Goal: Communication & Community: Connect with others

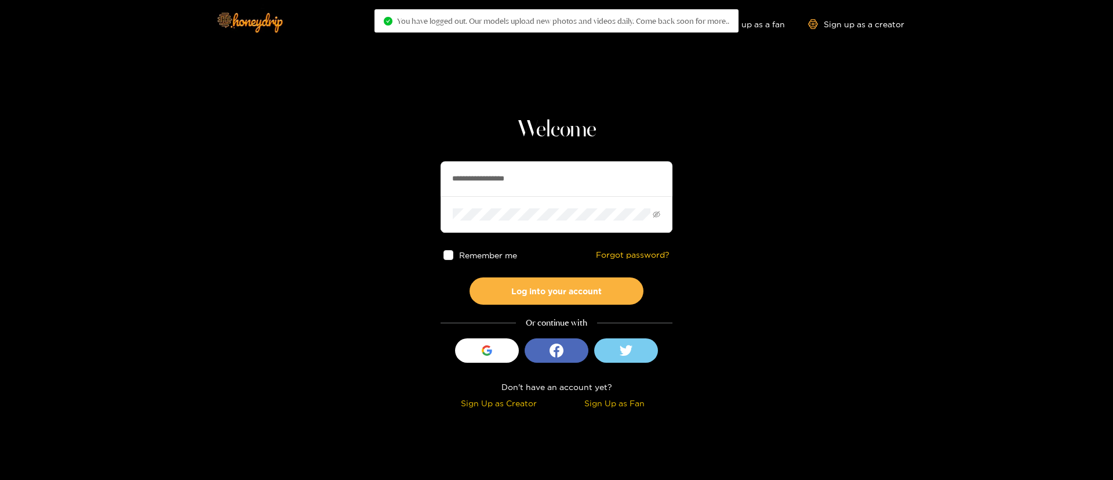
click at [622, 177] on input "**********" at bounding box center [557, 178] width 232 height 35
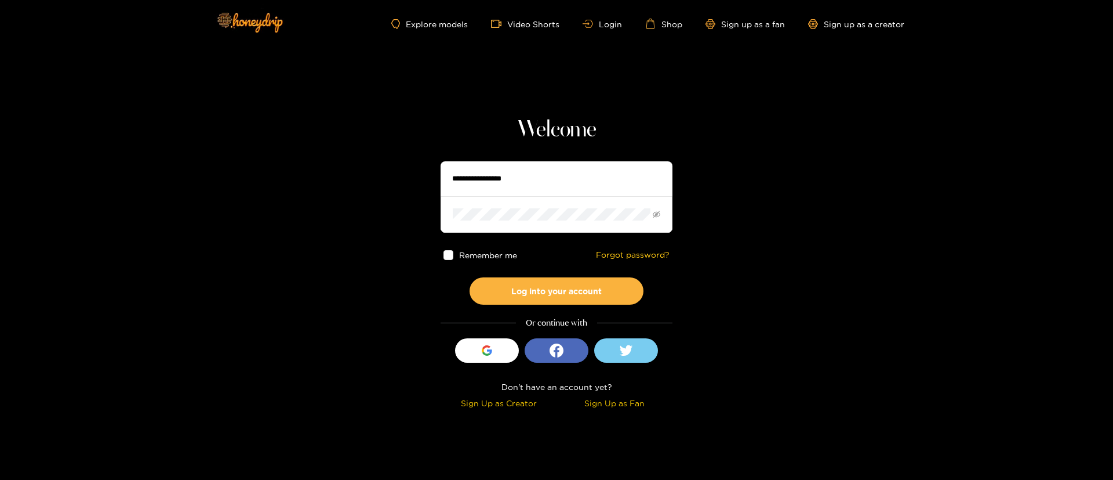
click at [292, 188] on section "Welcome Remember me Forgot password? Log into your account Or continue with Sig…" at bounding box center [556, 206] width 1113 height 412
click at [502, 173] on input "text" at bounding box center [557, 178] width 232 height 35
type input "**********"
click at [571, 283] on button "Log into your account" at bounding box center [557, 290] width 174 height 27
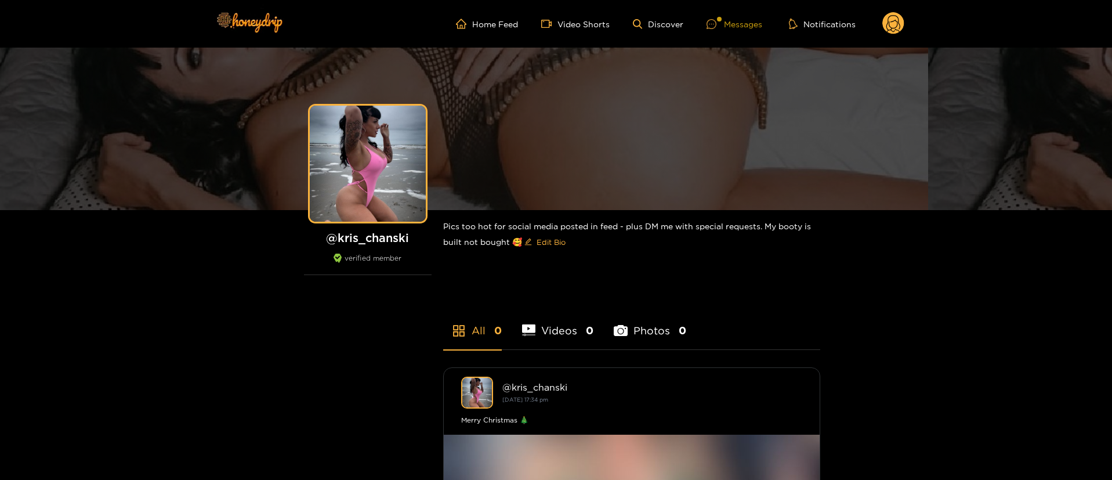
click at [746, 22] on div "Messages" at bounding box center [734, 23] width 56 height 13
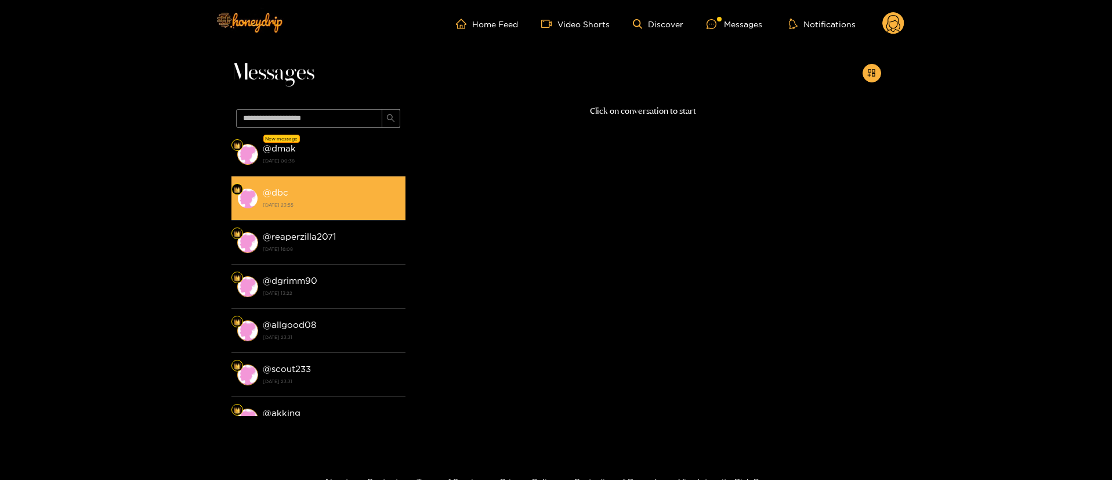
click at [351, 181] on li "@ dbc [DATE] 23:55" at bounding box center [318, 198] width 174 height 44
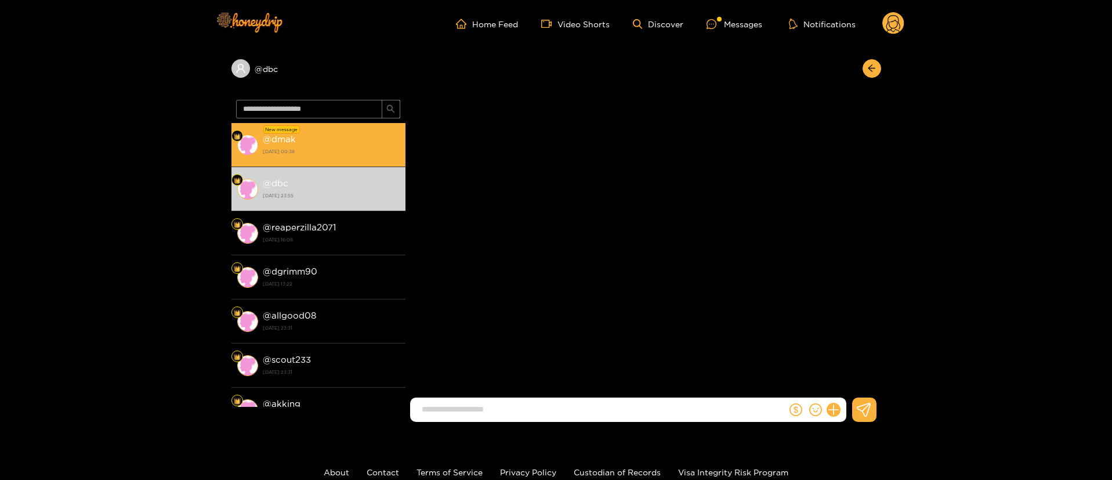
click at [346, 158] on li "New message @ dmak [DATE] 00:38" at bounding box center [318, 145] width 174 height 44
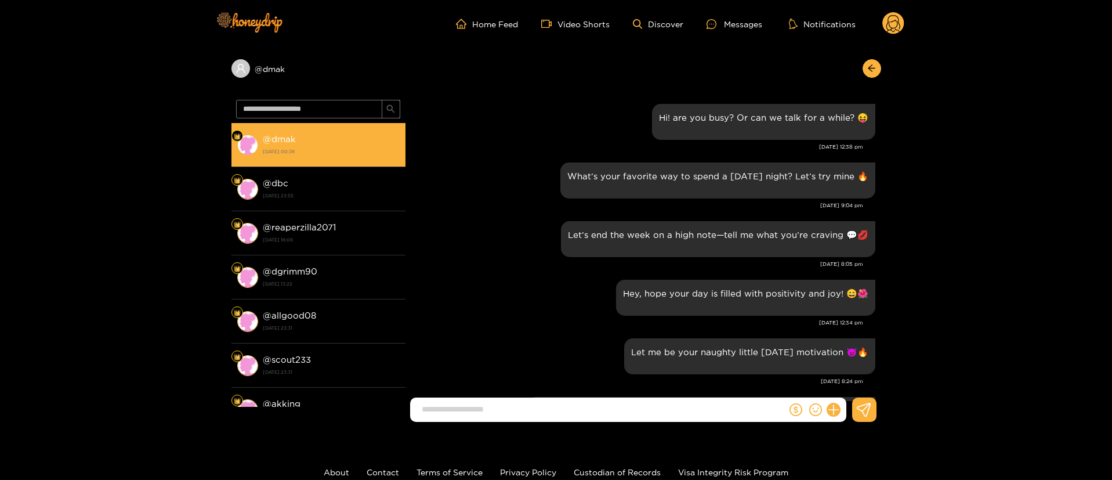
scroll to position [1406, 0]
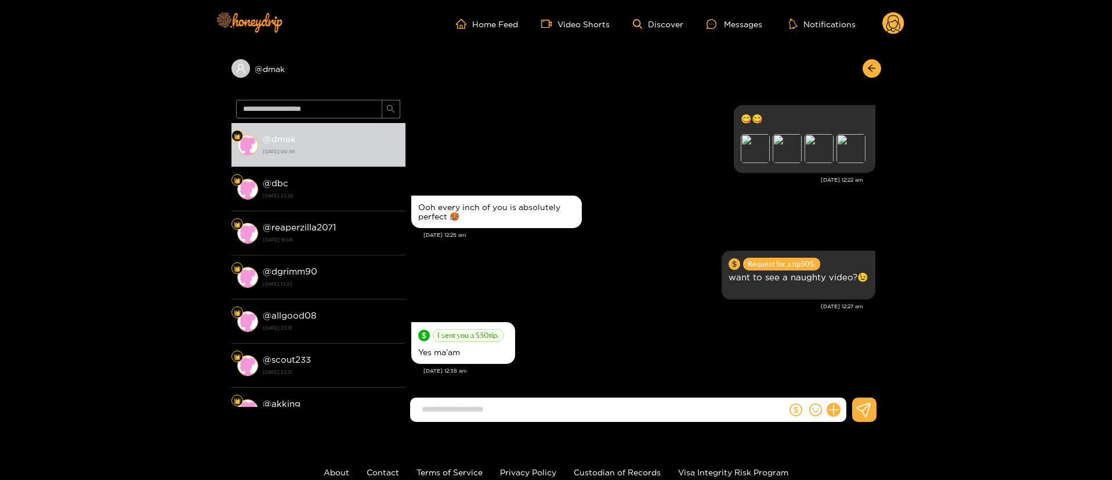
click at [568, 221] on div "Ooh every inch of you is absolutely perfect 🥵" at bounding box center [496, 211] width 170 height 32
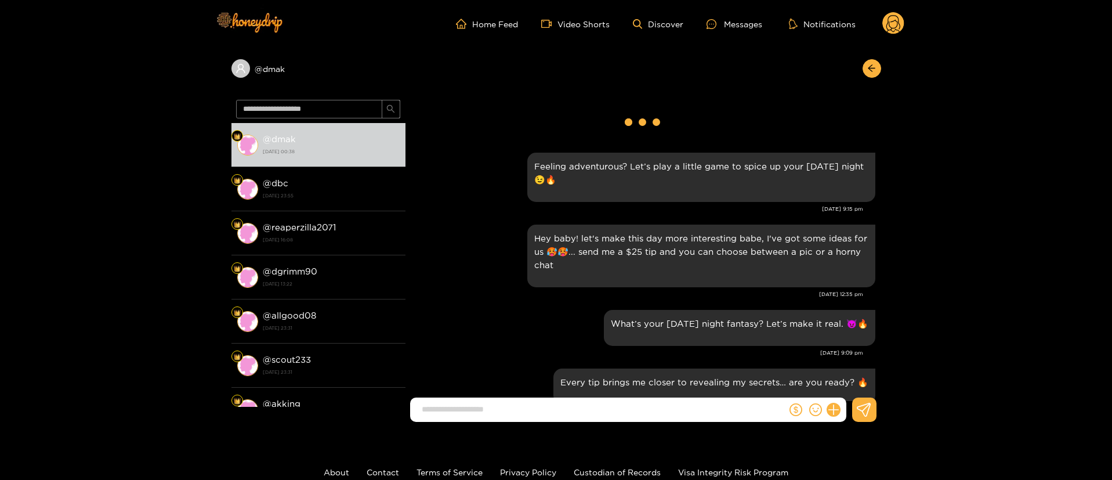
scroll to position [0, 0]
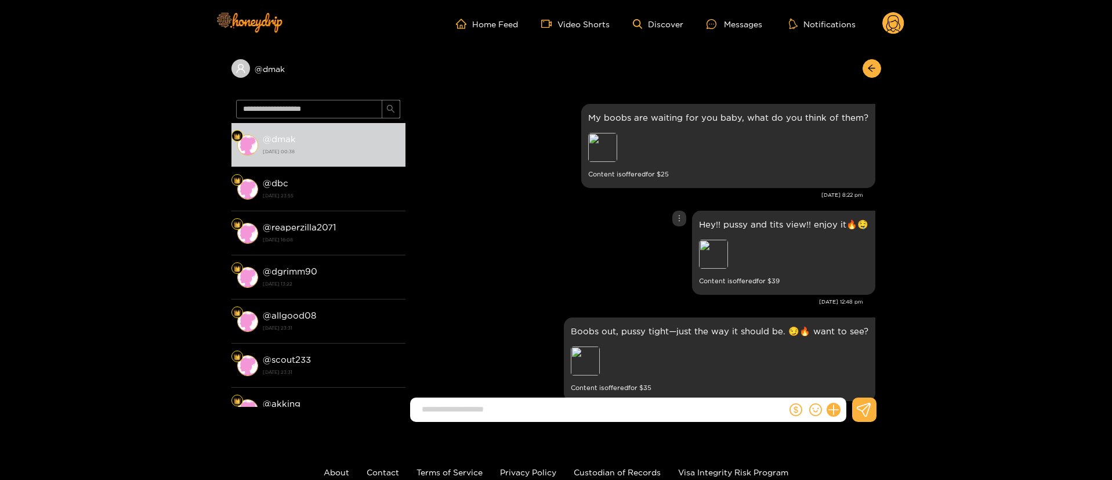
click at [481, 277] on div "Hey!! pussy and tits view!! enjoy it🔥🤤 Preview Content is offered for $ 39" at bounding box center [643, 253] width 464 height 90
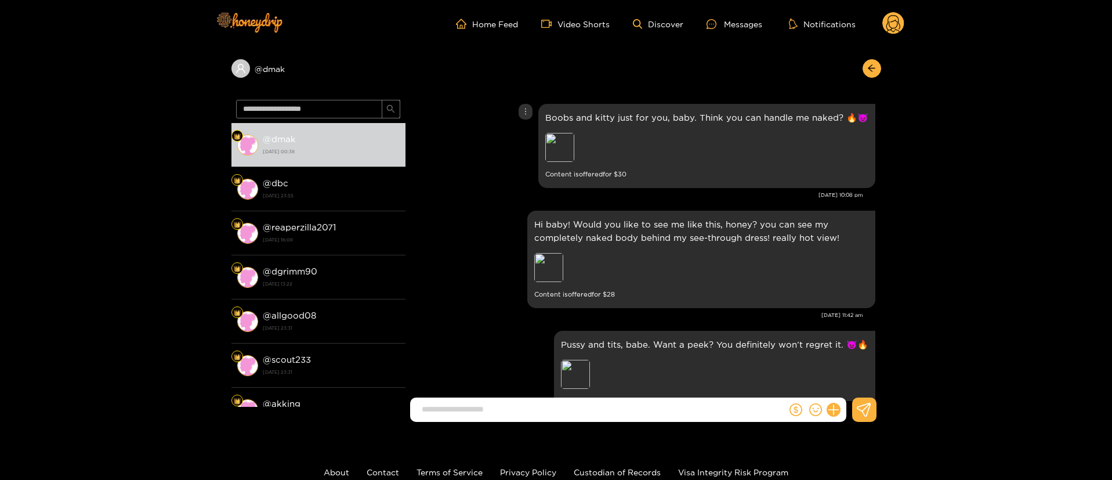
click at [477, 181] on div "Boobs and kitty just for you, baby. Think you can handle me naked? 🔥😈 Preview C…" at bounding box center [643, 146] width 464 height 90
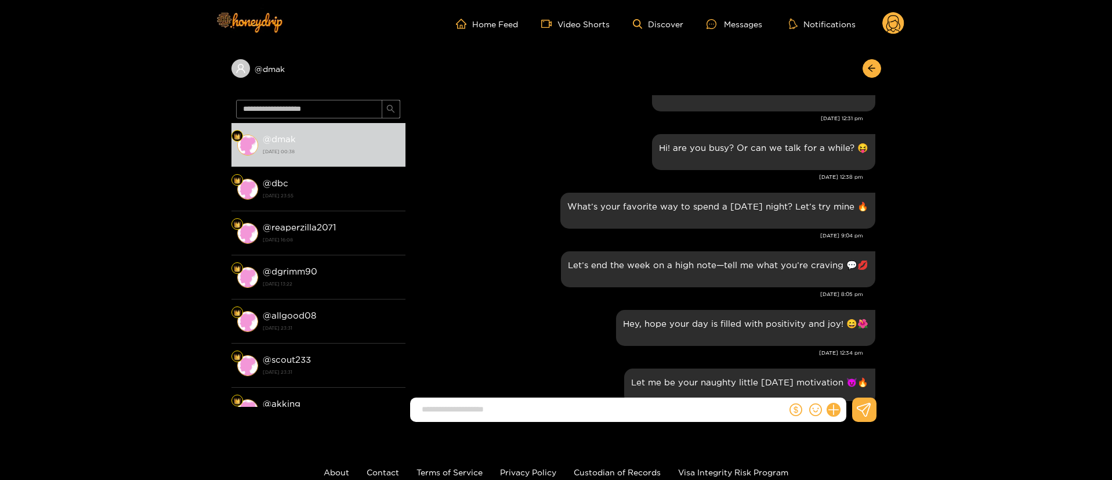
scroll to position [39969, 0]
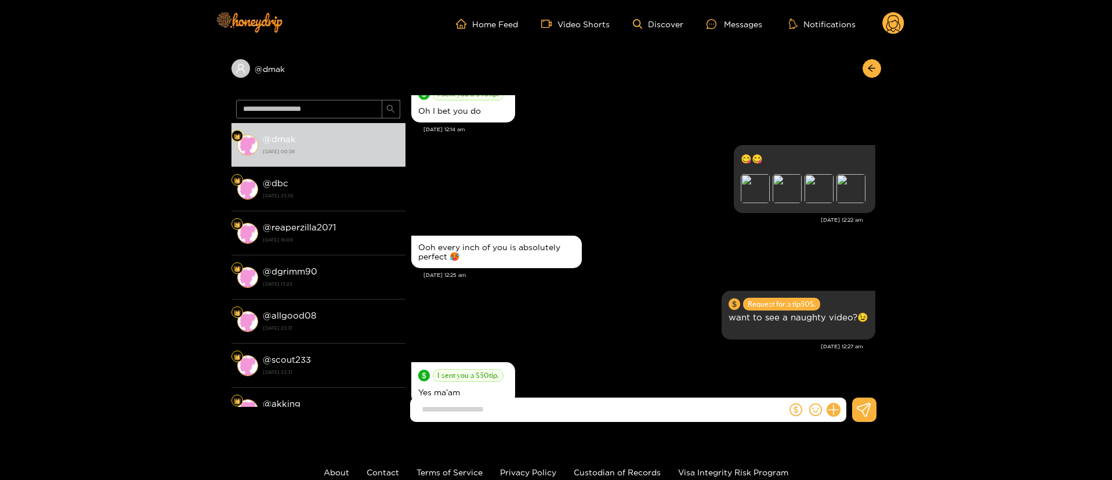
click at [825, 413] on div at bounding box center [816, 409] width 59 height 24
click at [829, 415] on button at bounding box center [833, 410] width 20 height 20
click at [848, 393] on button at bounding box center [854, 381] width 41 height 26
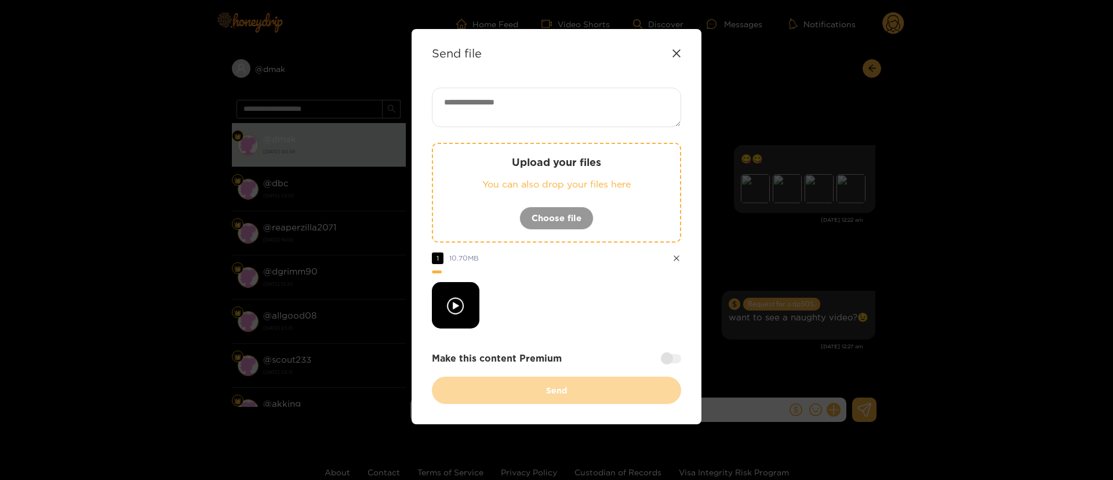
click at [569, 292] on div at bounding box center [556, 305] width 249 height 46
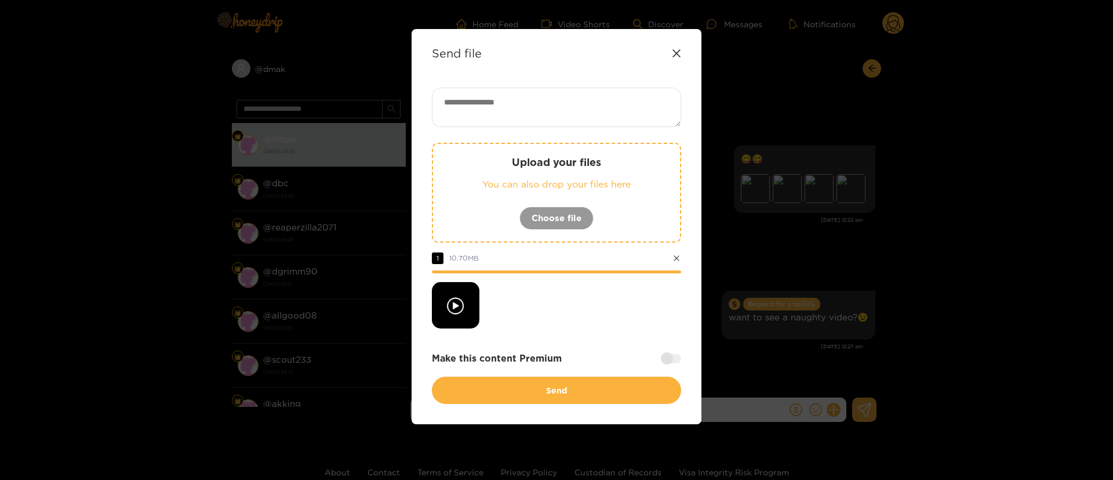
click at [598, 320] on div at bounding box center [556, 305] width 249 height 46
click at [570, 107] on textarea at bounding box center [556, 107] width 249 height 39
paste textarea "****"
type textarea "****"
click at [572, 317] on div at bounding box center [556, 305] width 249 height 46
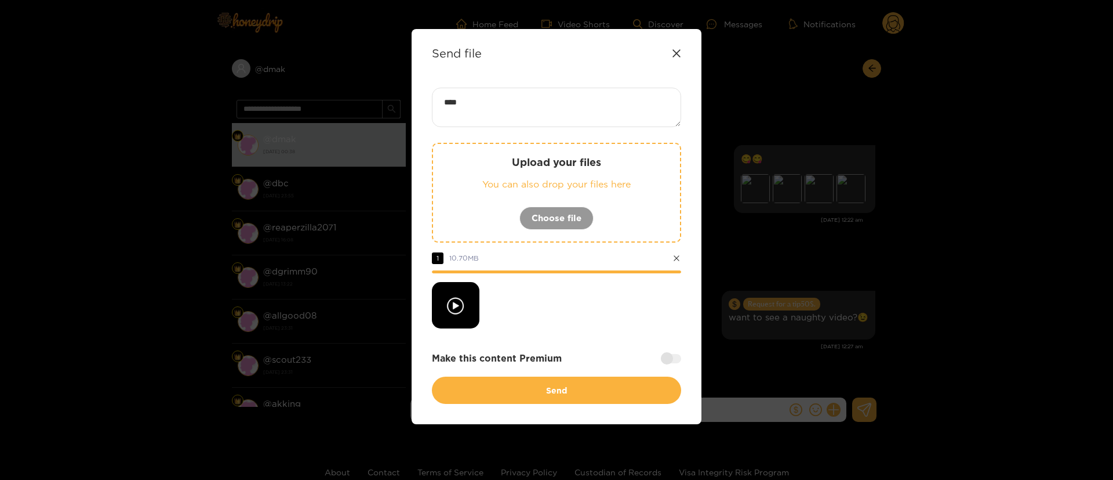
click at [572, 317] on div at bounding box center [556, 305] width 249 height 46
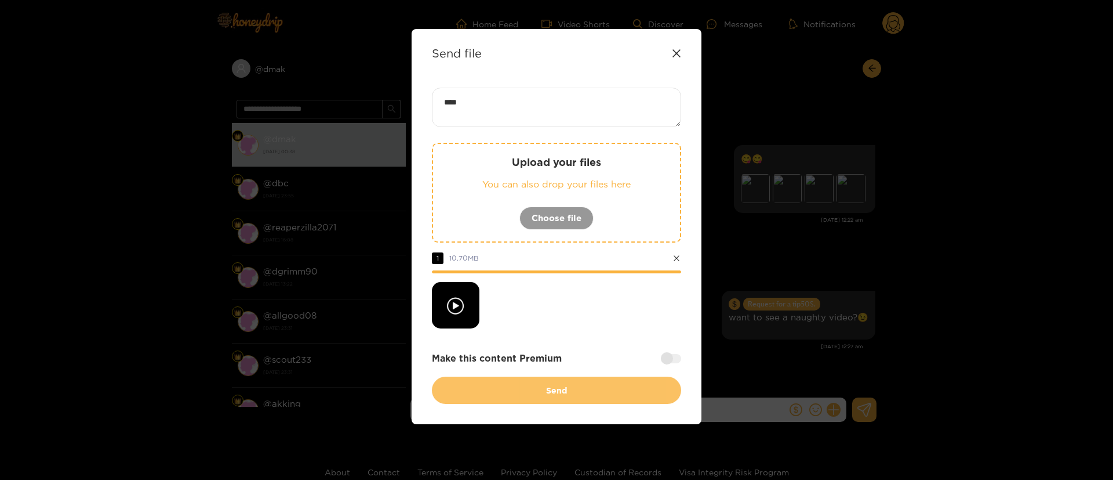
click at [538, 388] on button "Send" at bounding box center [556, 389] width 249 height 27
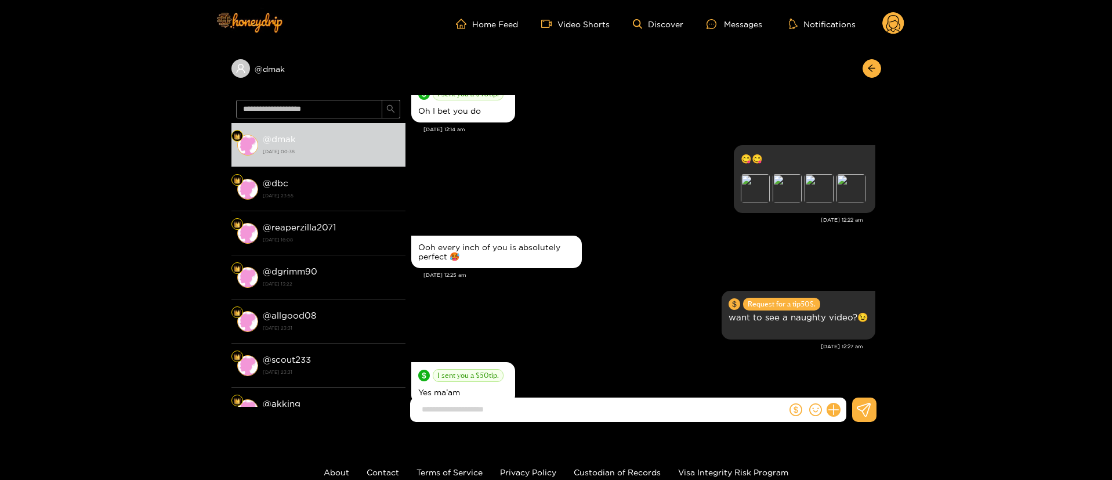
click at [666, 359] on div "I sent you a $ 50 tip. Yes ma’am" at bounding box center [643, 383] width 464 height 48
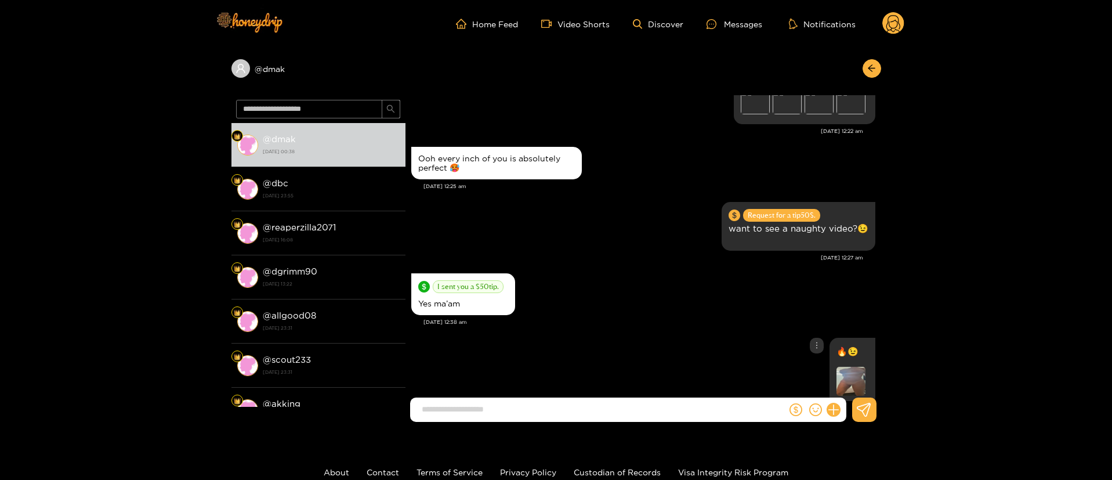
scroll to position [40059, 0]
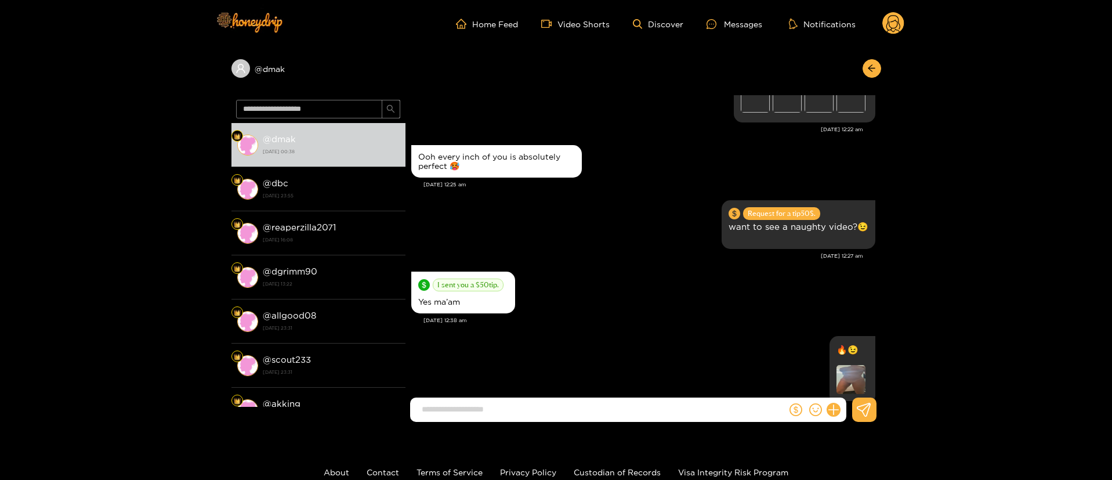
click at [890, 25] on circle at bounding box center [893, 23] width 22 height 22
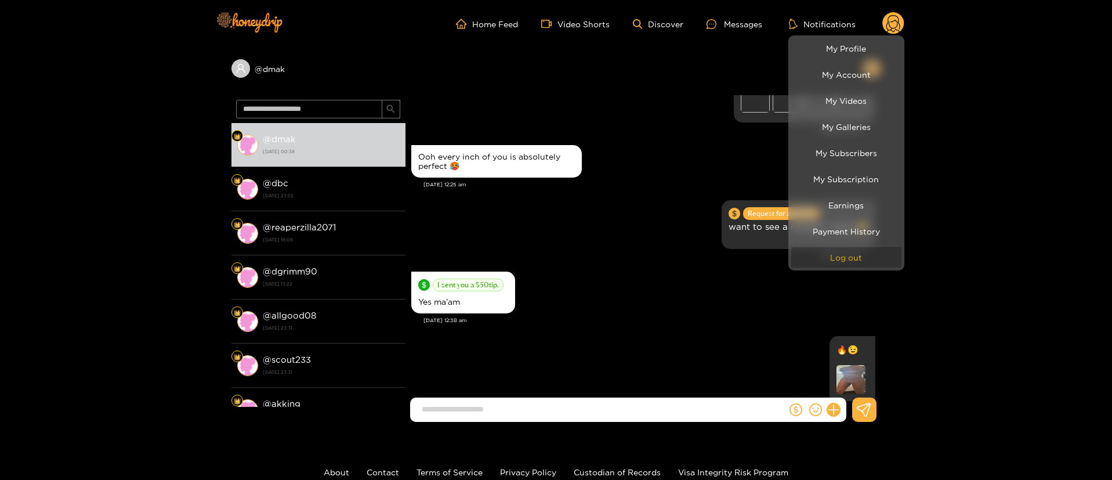
click at [830, 257] on button "Log out" at bounding box center [846, 257] width 110 height 20
